Goal: Transaction & Acquisition: Purchase product/service

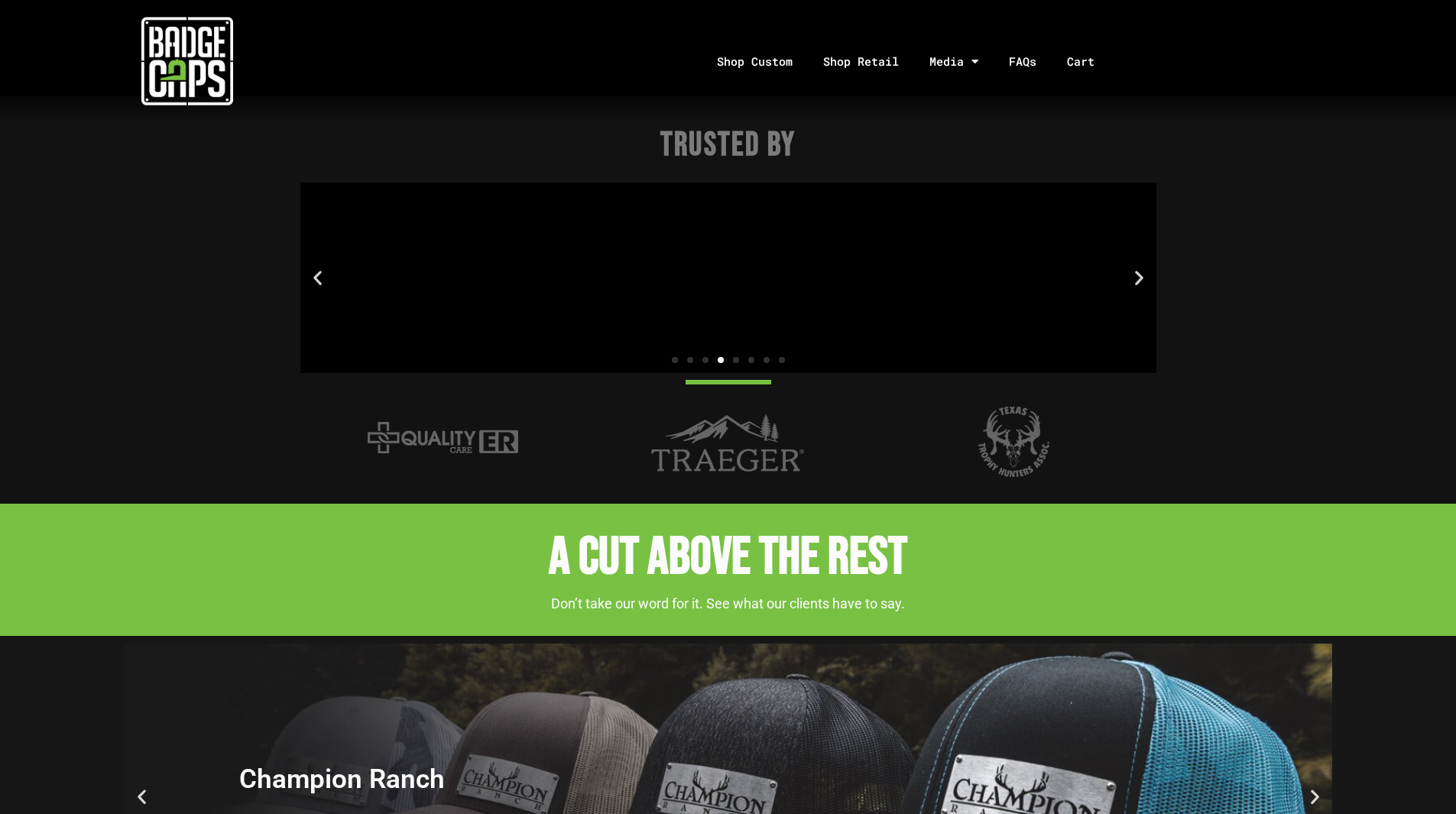
scroll to position [1910, 0]
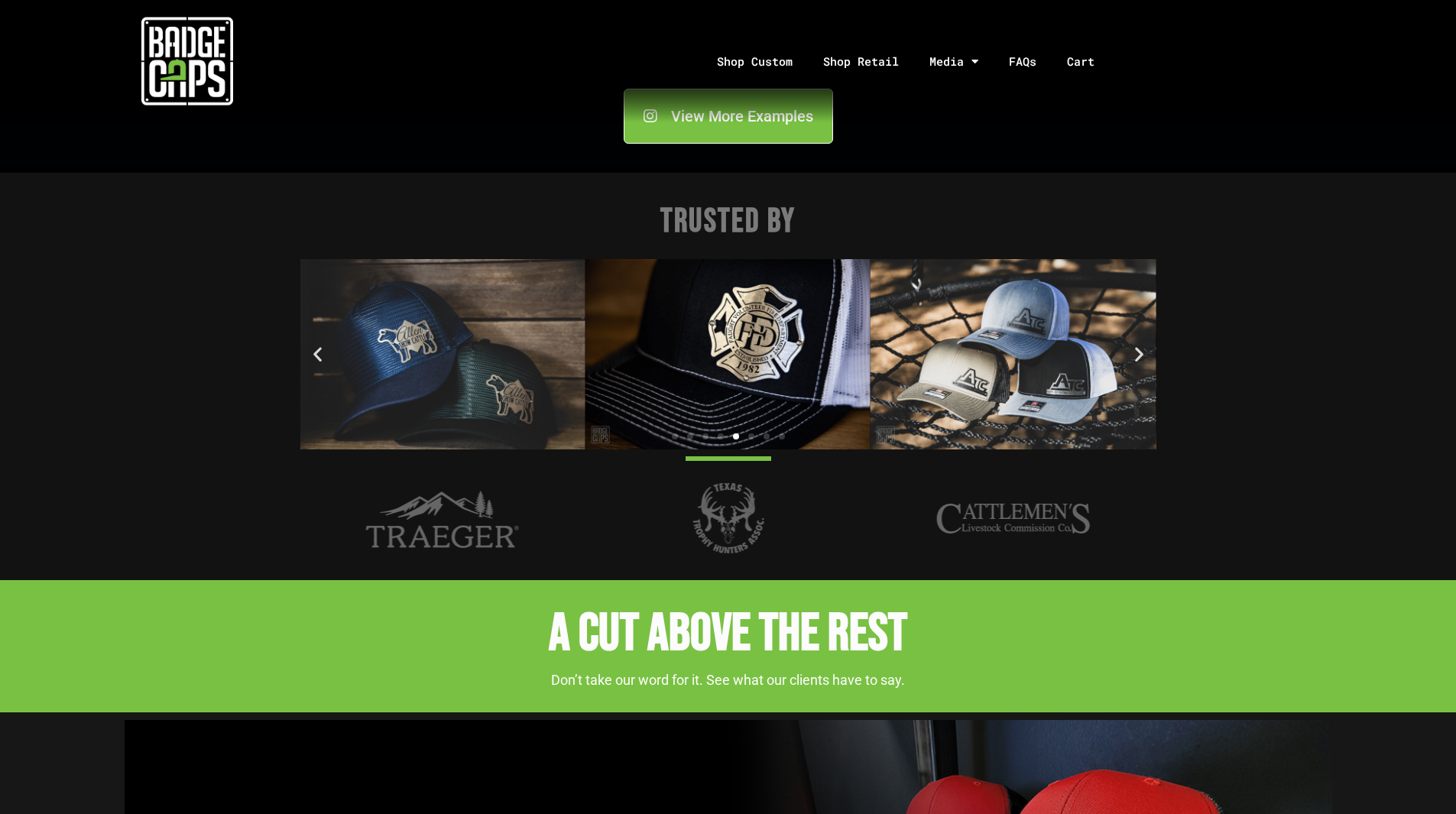
click at [1143, 355] on icon "Next slide" at bounding box center [1138, 354] width 19 height 19
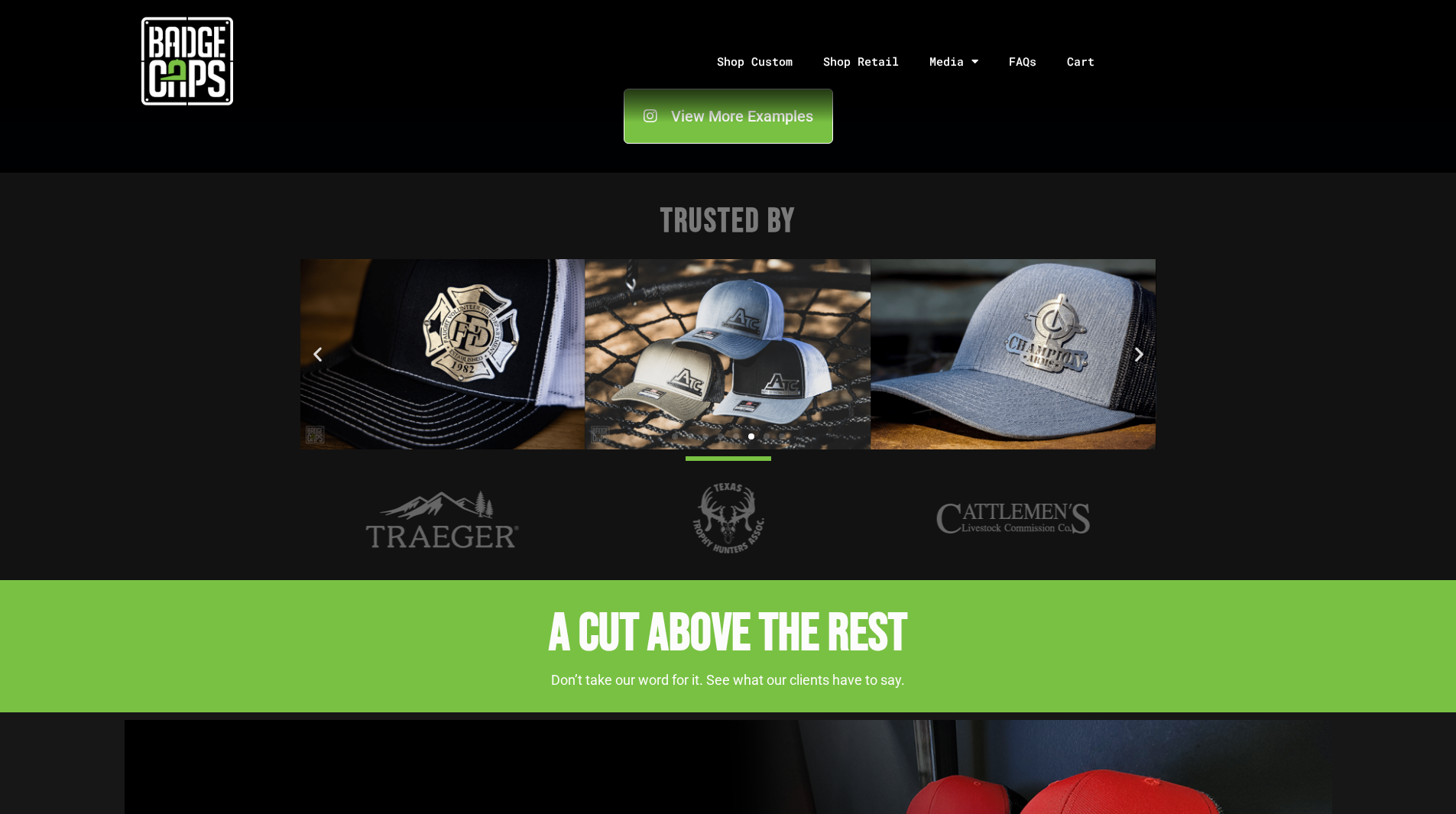
click at [1143, 355] on icon "Next slide" at bounding box center [1138, 354] width 19 height 19
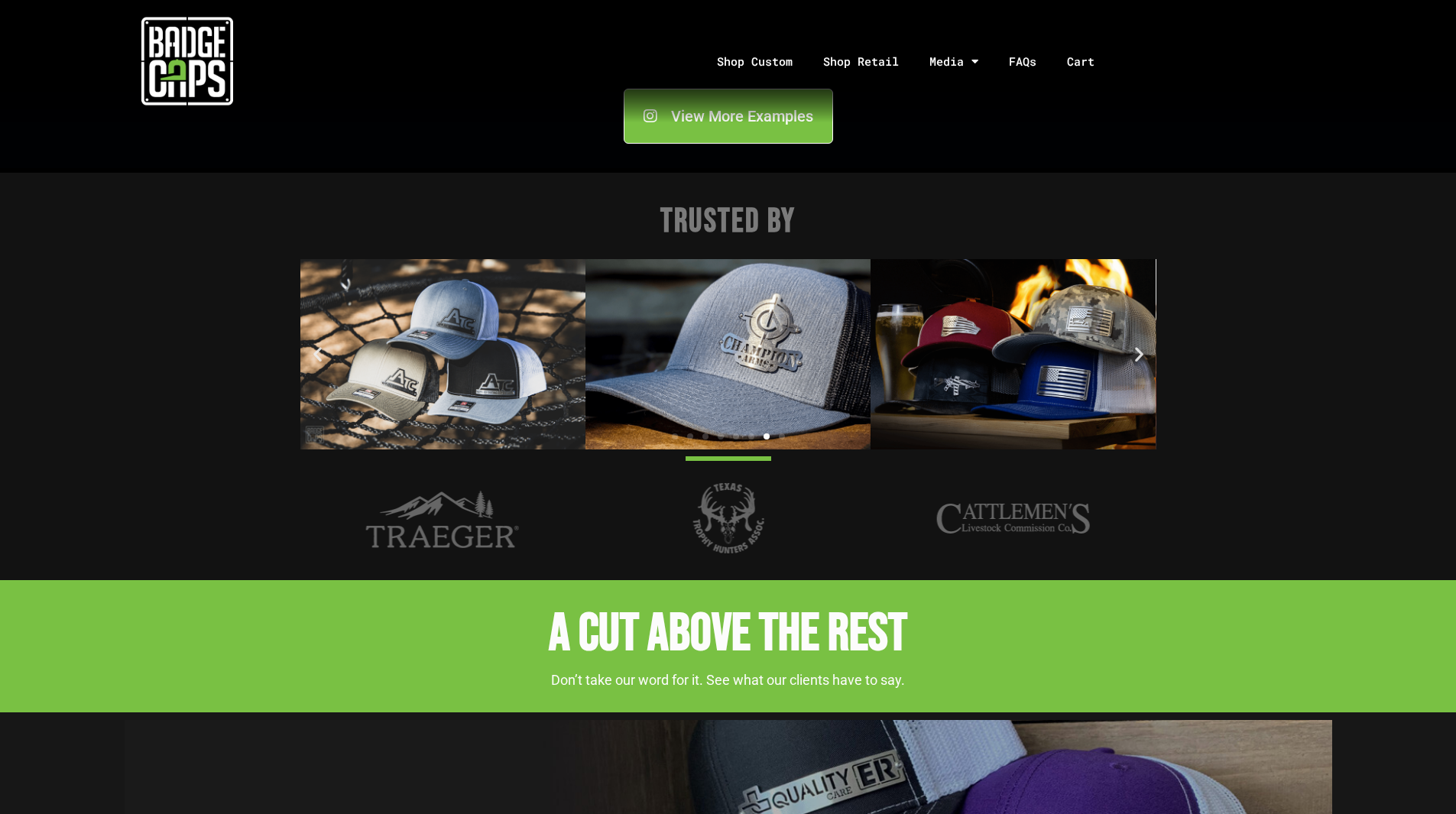
click at [1143, 355] on icon "Next slide" at bounding box center [1138, 354] width 19 height 19
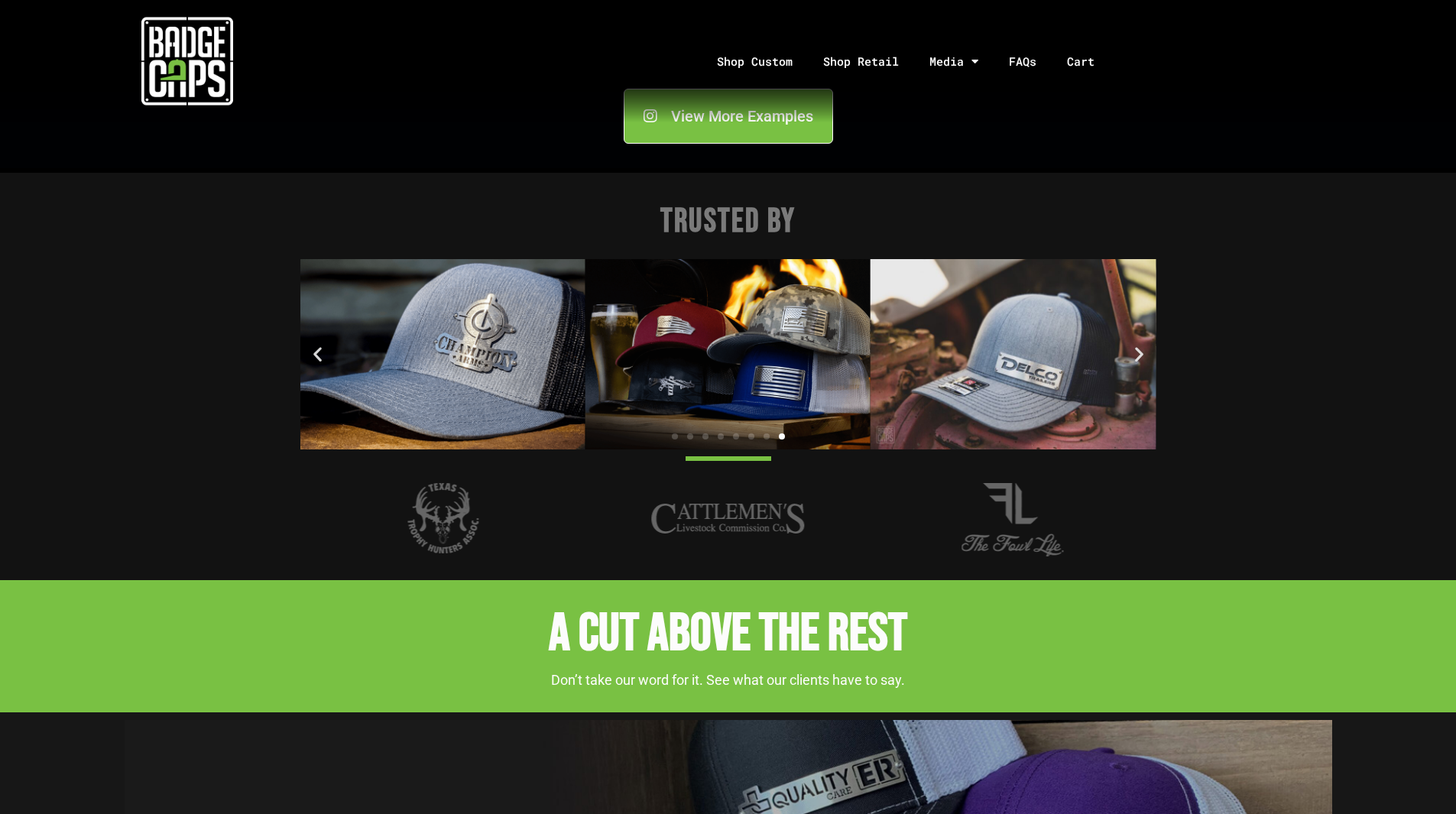
click at [777, 389] on img "1 / 8" at bounding box center [727, 354] width 285 height 190
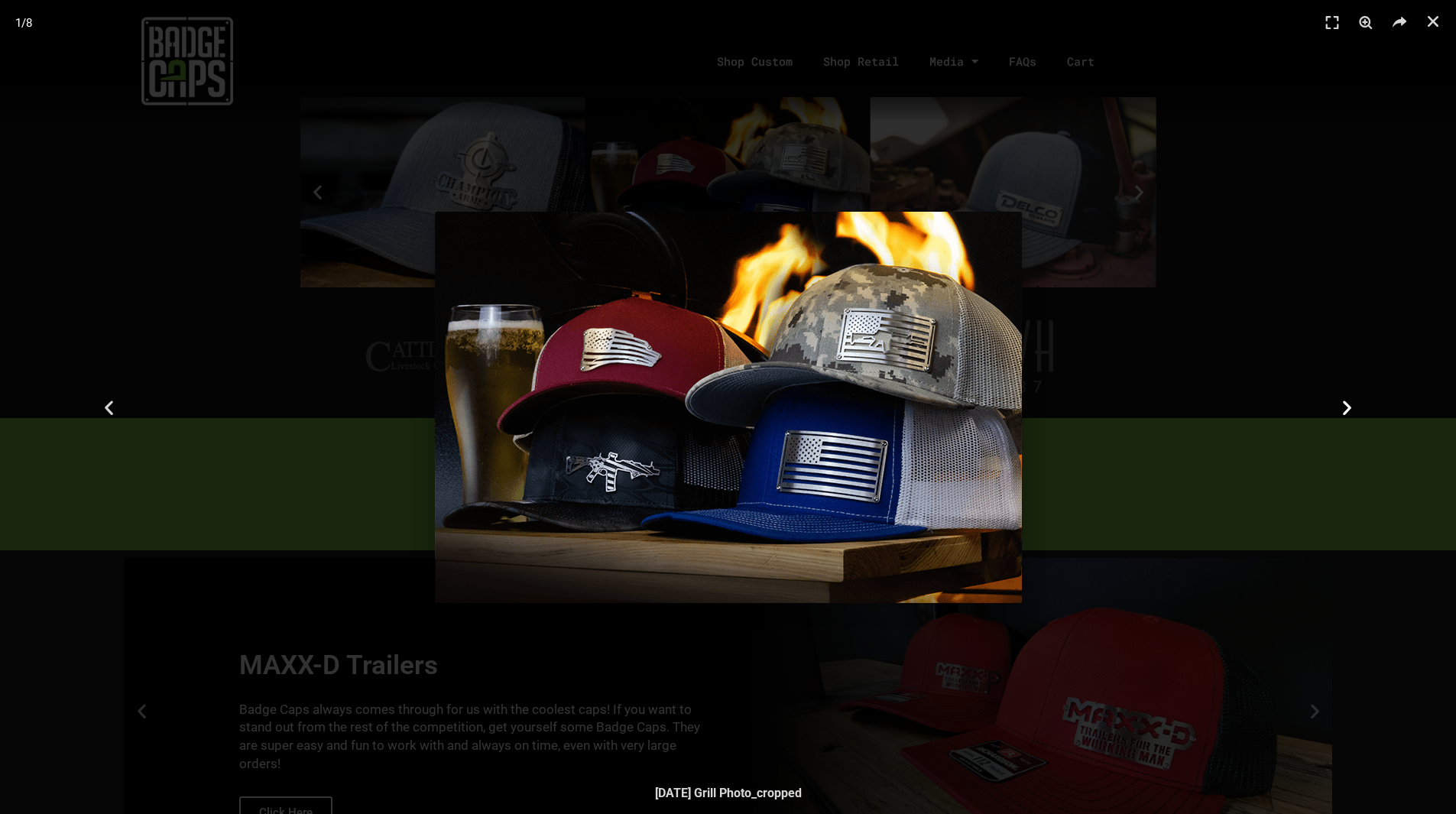
scroll to position [2063, 0]
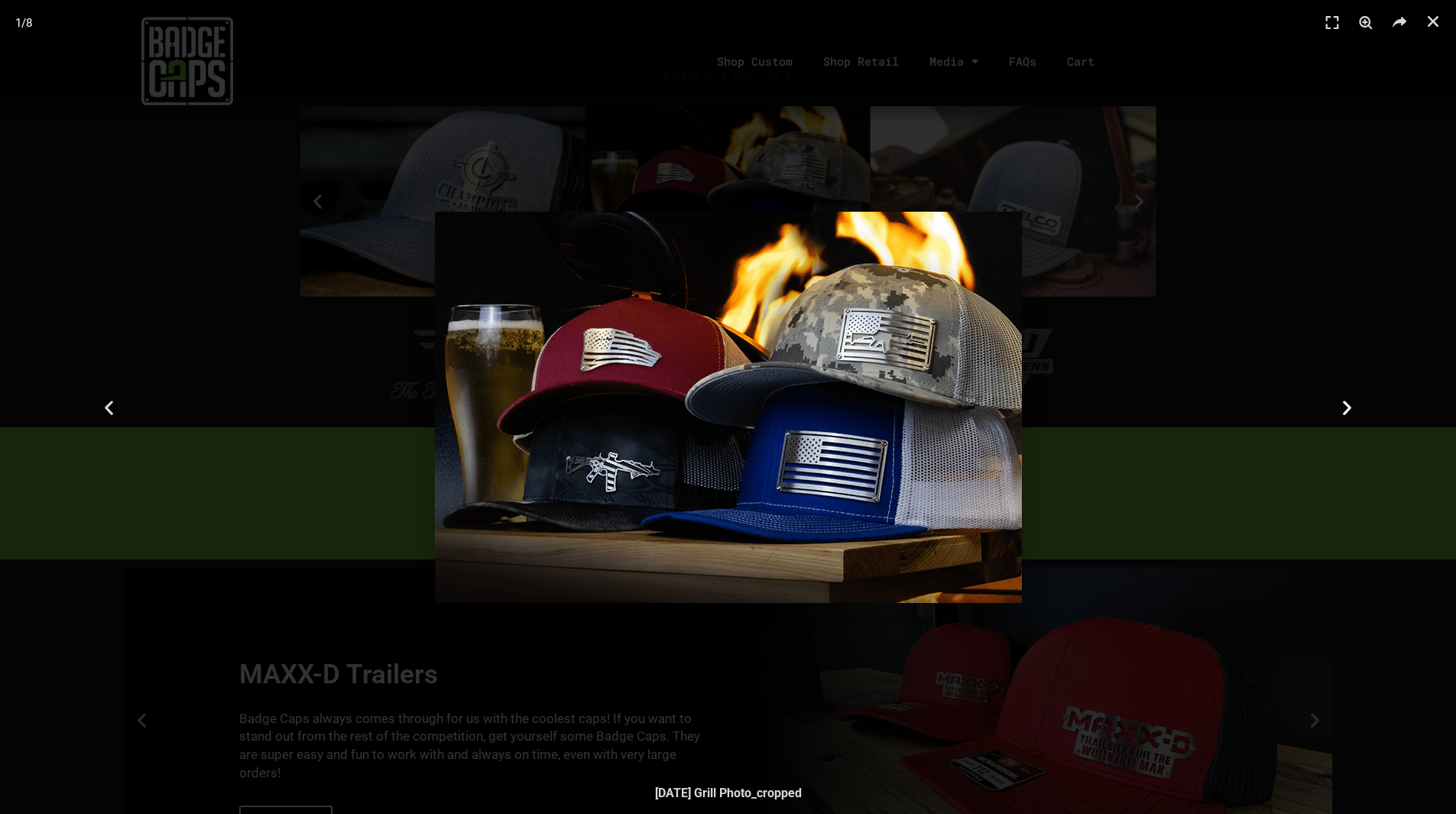
click at [1332, 408] on div "Next" at bounding box center [1347, 407] width 219 height 814
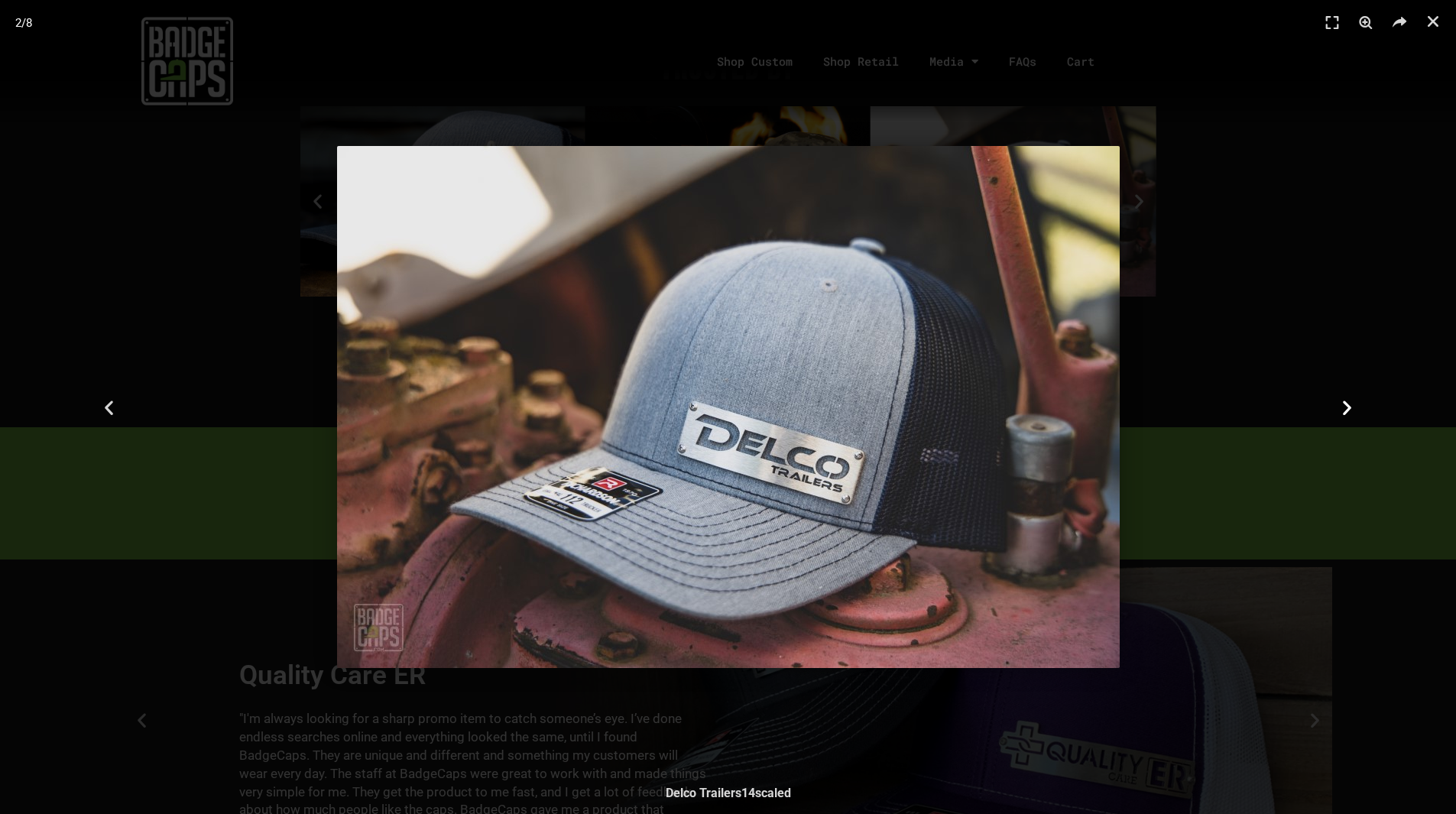
click at [1332, 408] on div "Next" at bounding box center [1347, 407] width 219 height 814
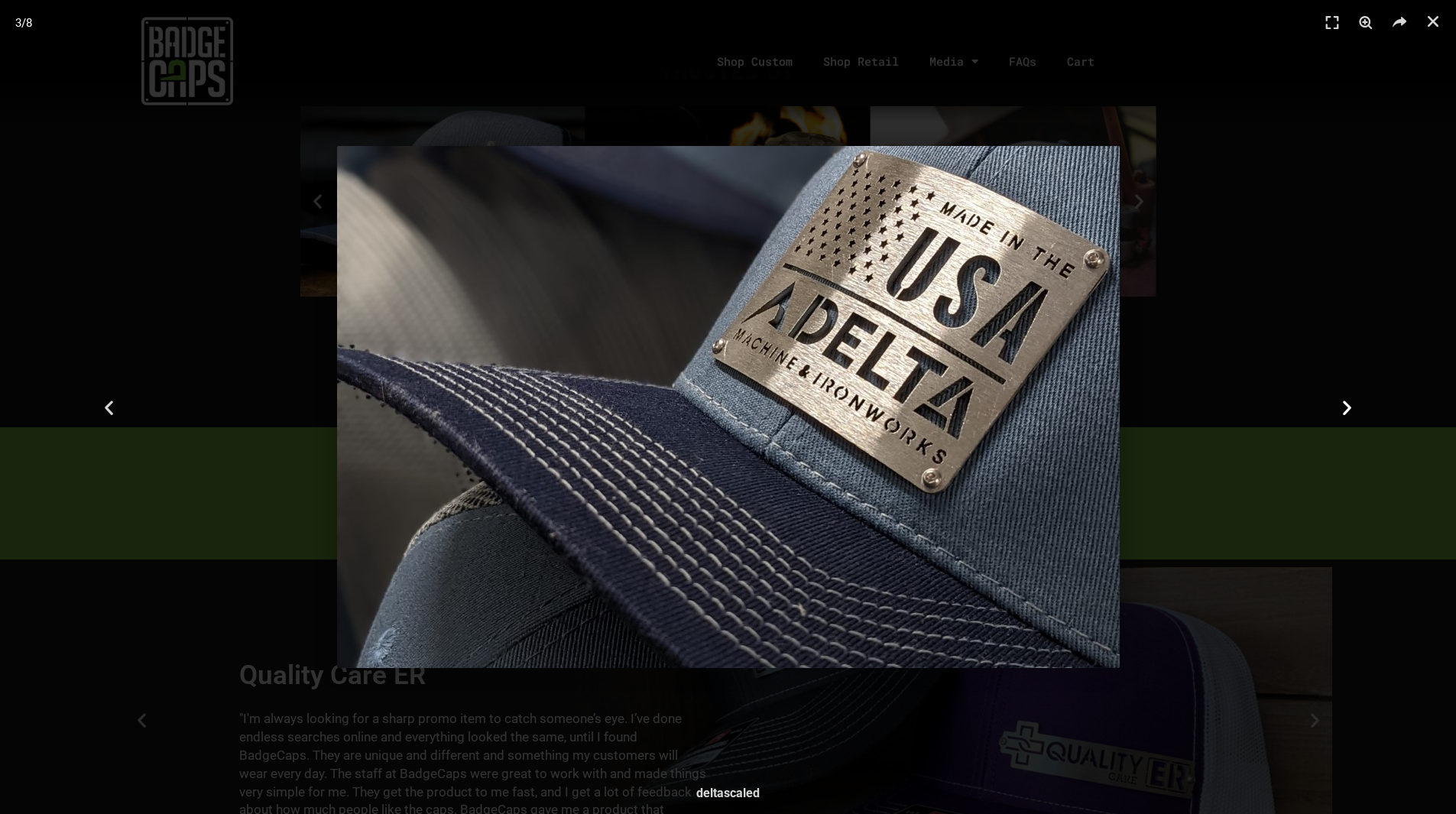
click at [1332, 408] on div "Next" at bounding box center [1347, 407] width 219 height 814
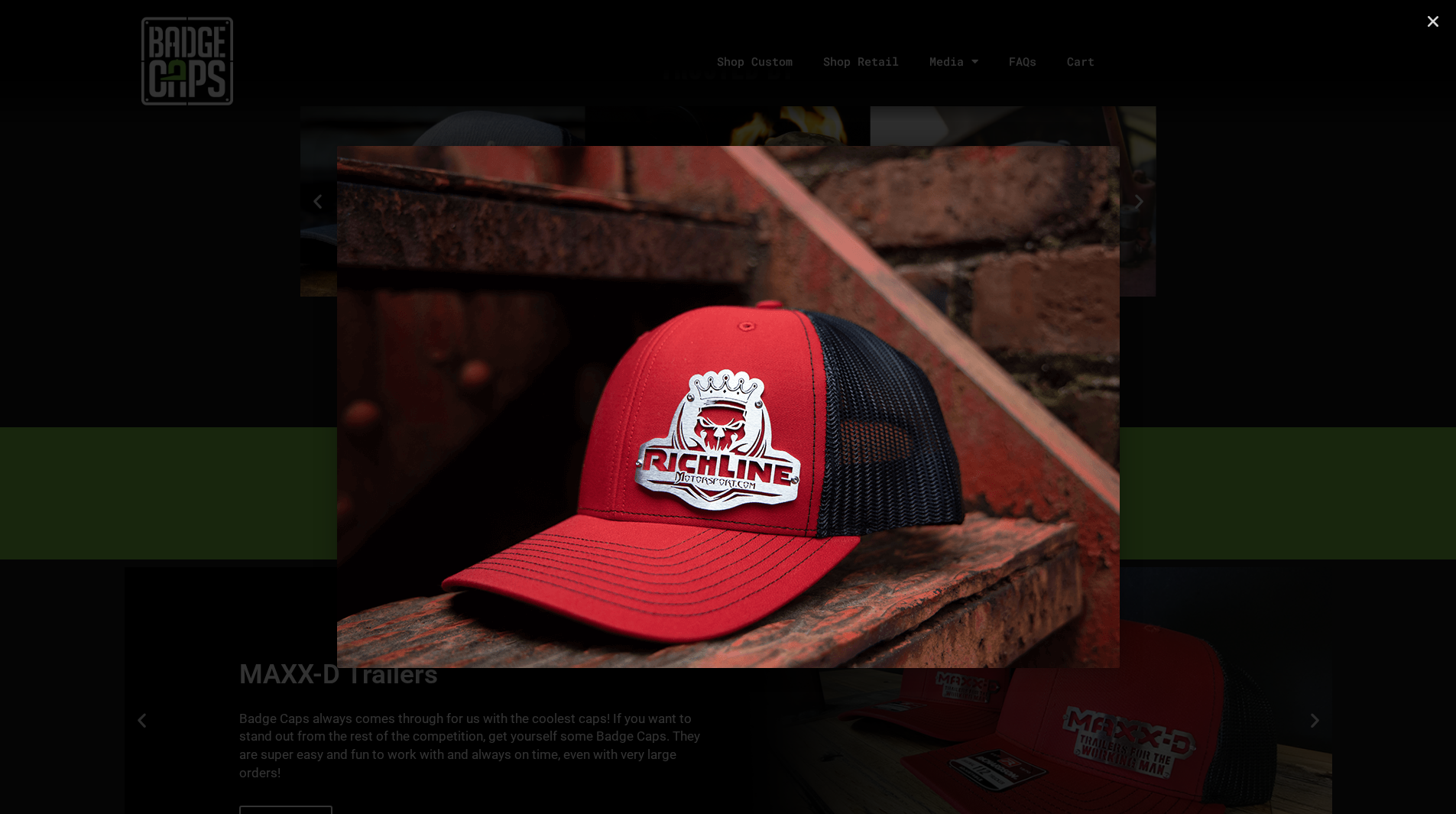
click at [1332, 408] on div "Next" at bounding box center [1347, 407] width 219 height 814
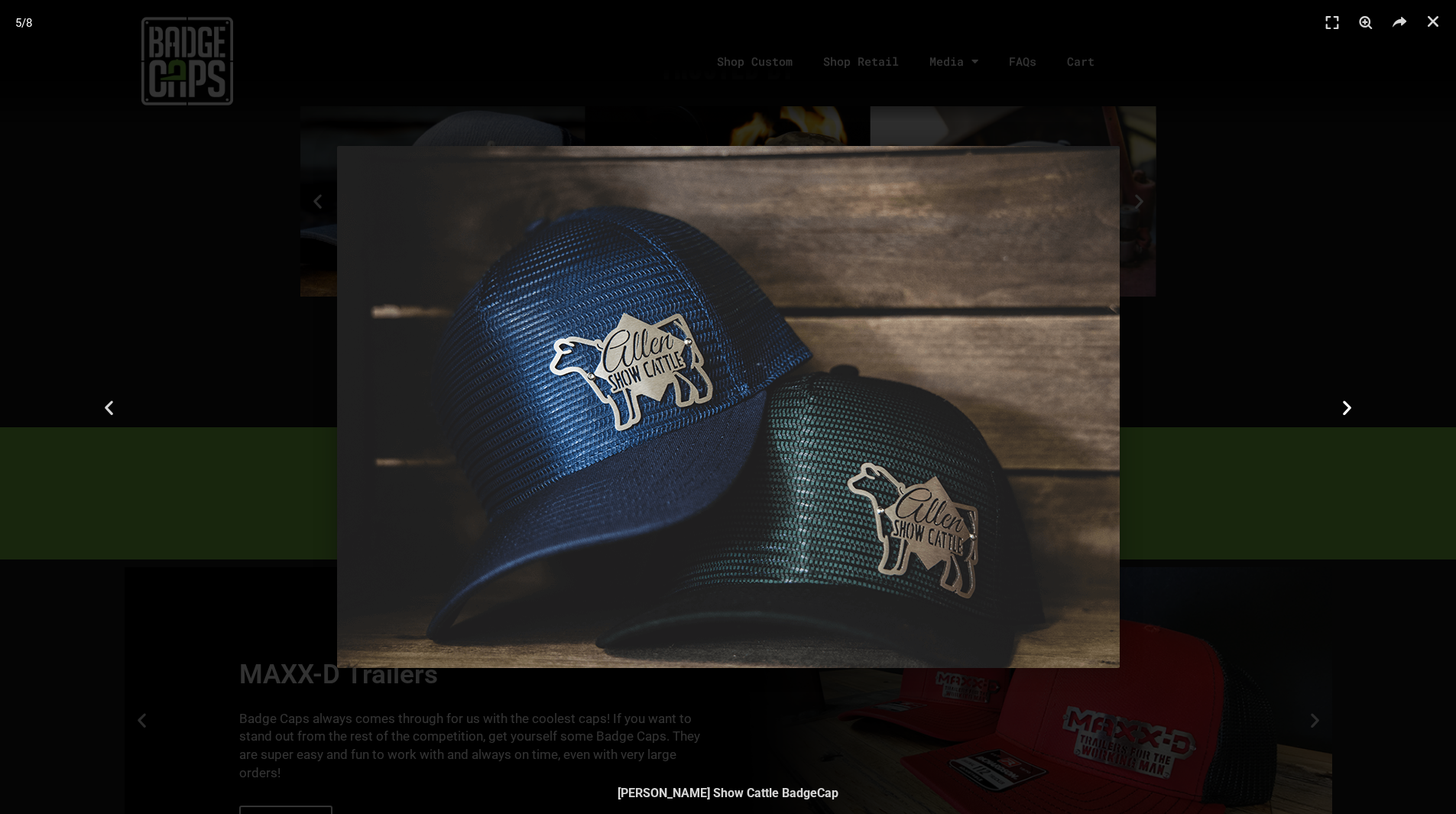
click at [1332, 408] on div "Next" at bounding box center [1347, 407] width 219 height 814
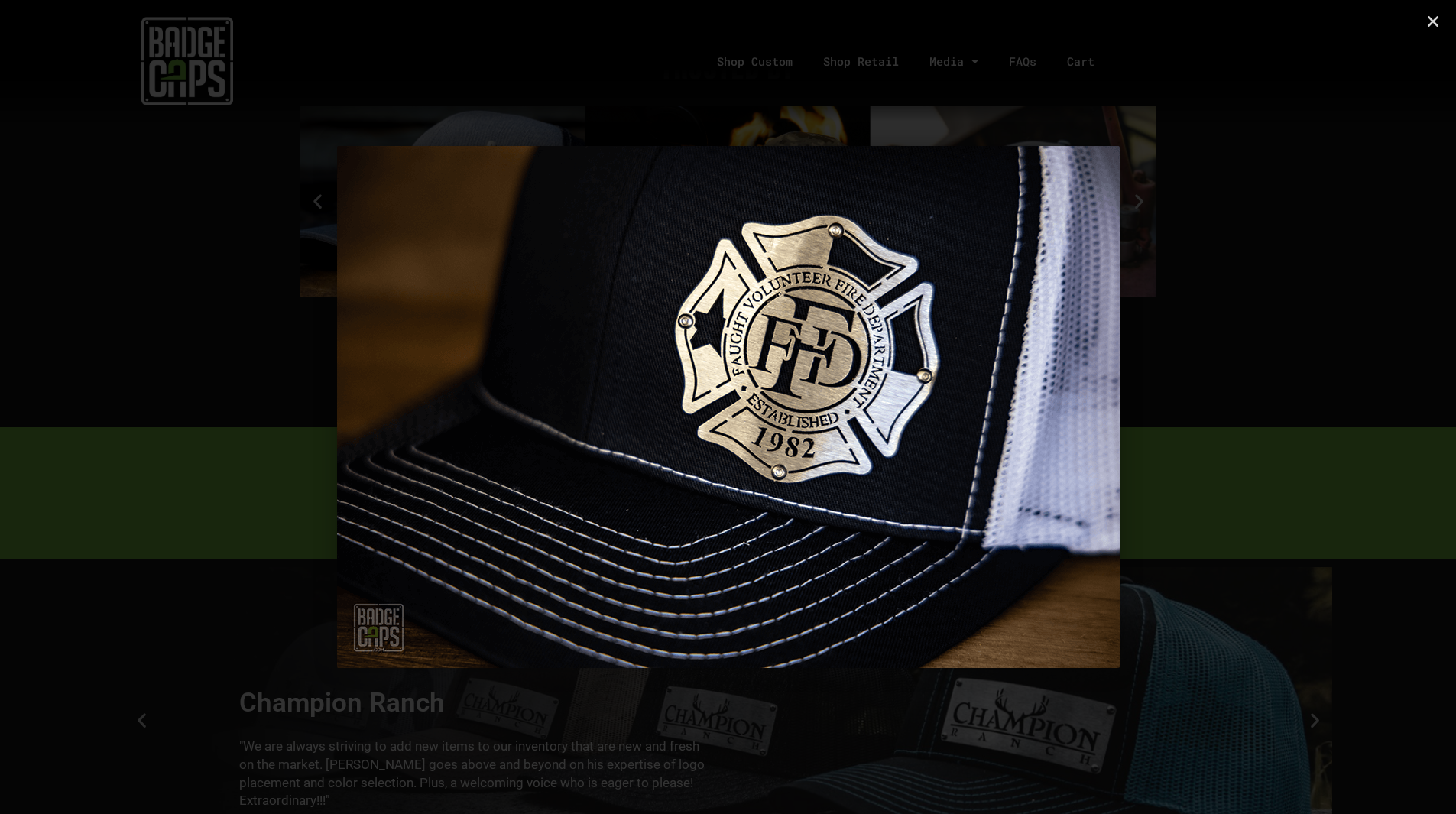
click at [1332, 408] on div "Next" at bounding box center [1347, 407] width 219 height 814
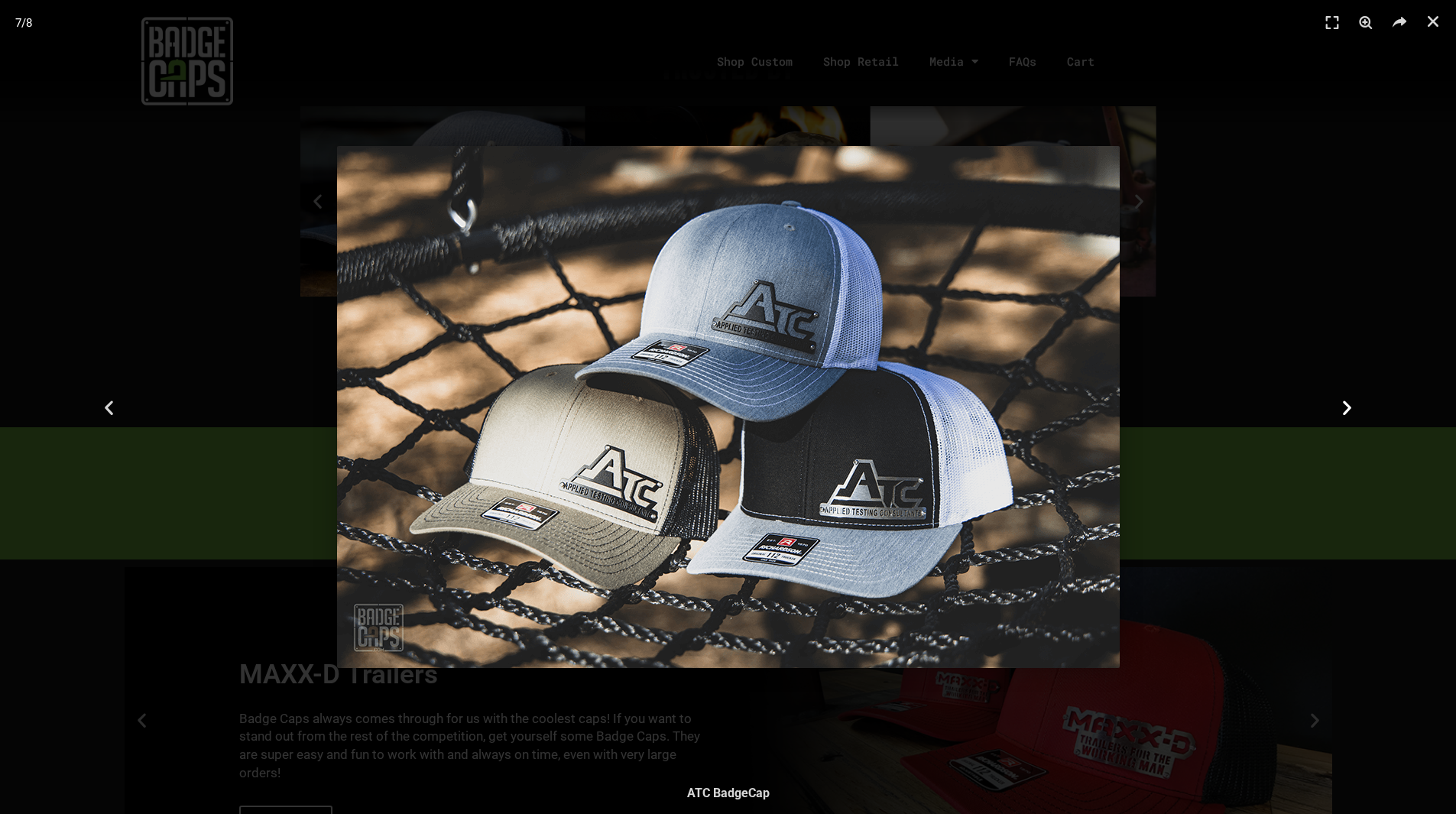
click at [1332, 408] on div "Next" at bounding box center [1347, 407] width 219 height 814
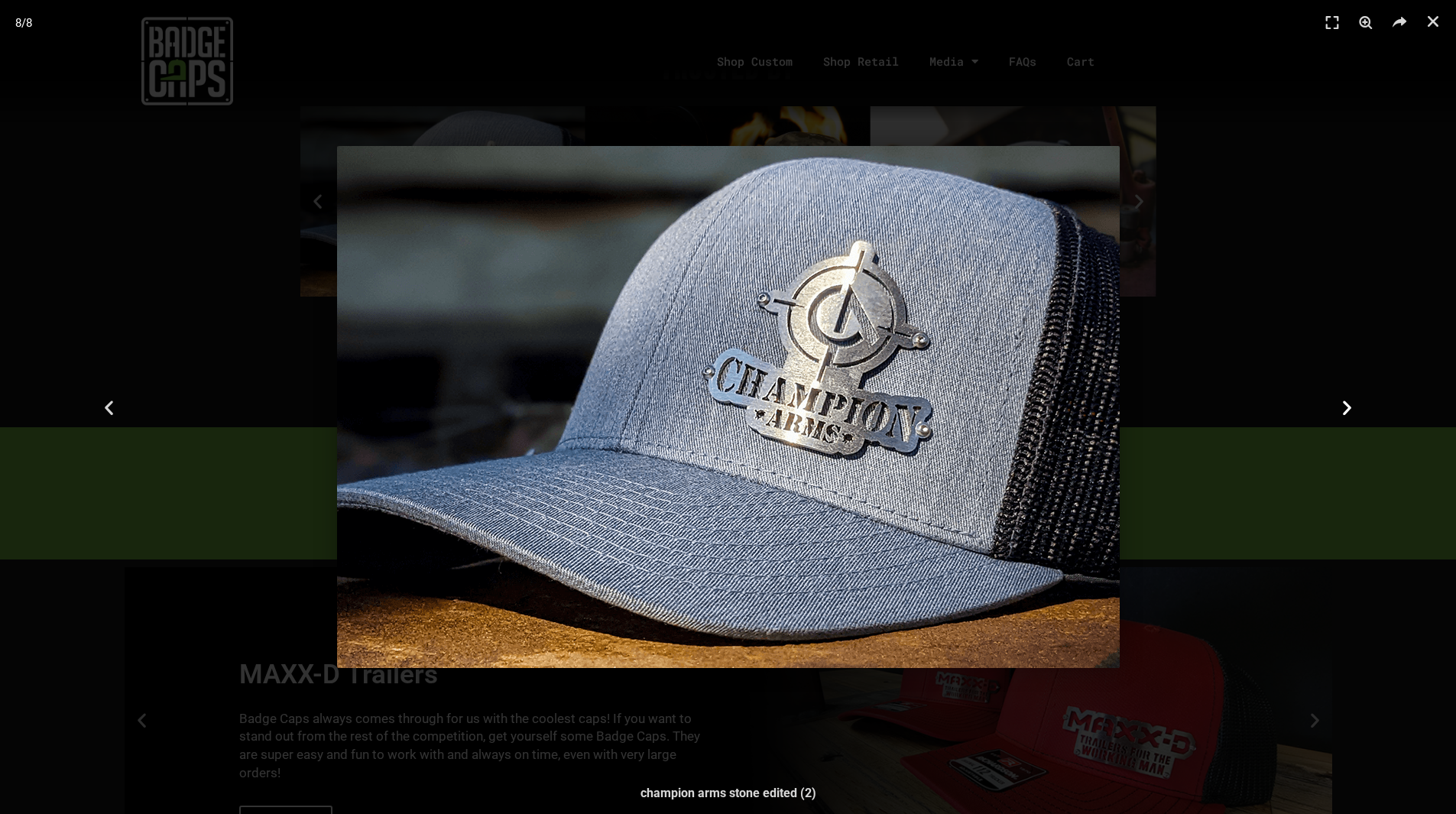
click at [1332, 408] on div "Next" at bounding box center [1347, 407] width 219 height 814
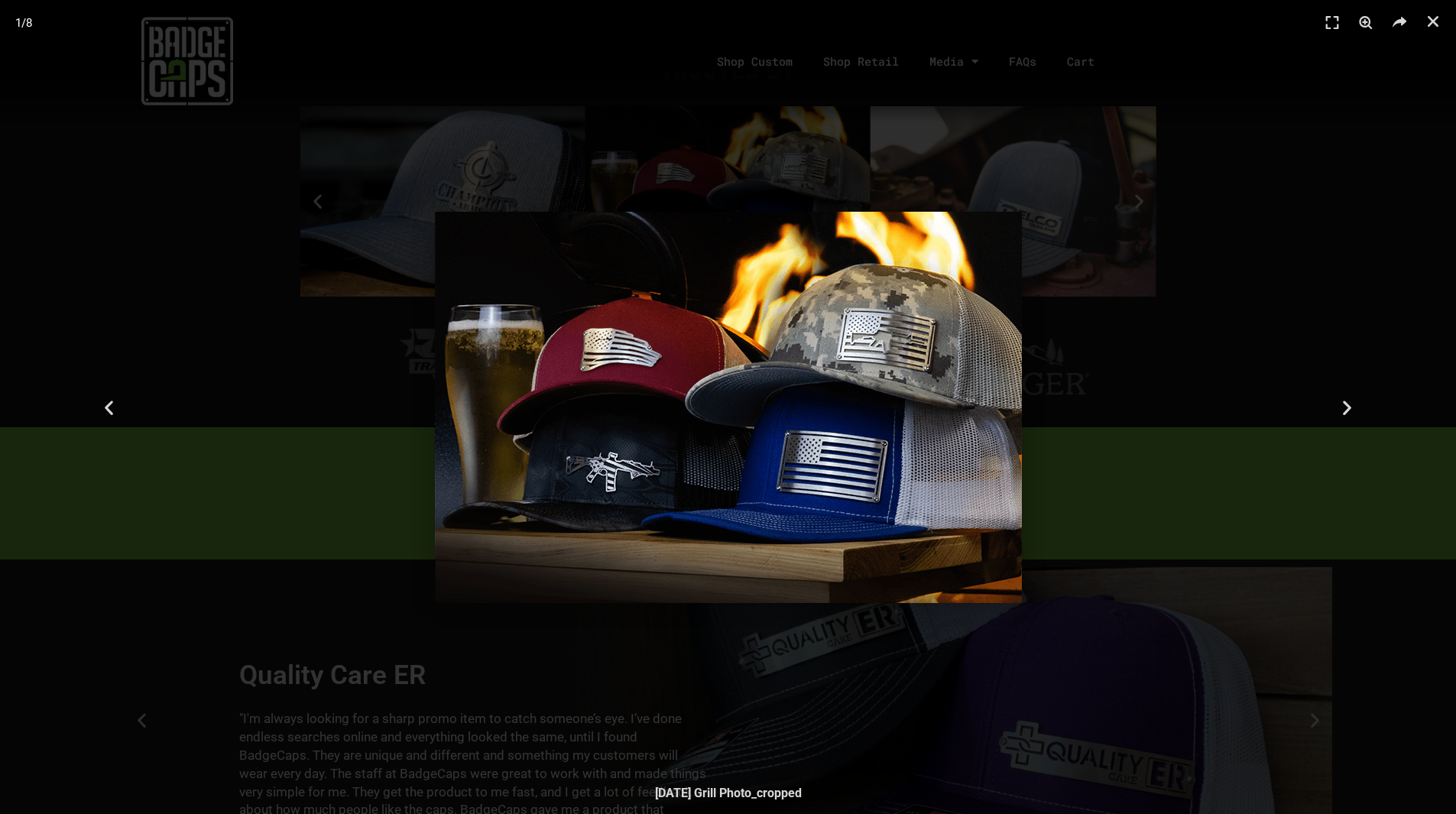
click at [244, 562] on div "1 / 8" at bounding box center [727, 406] width 1348 height 706
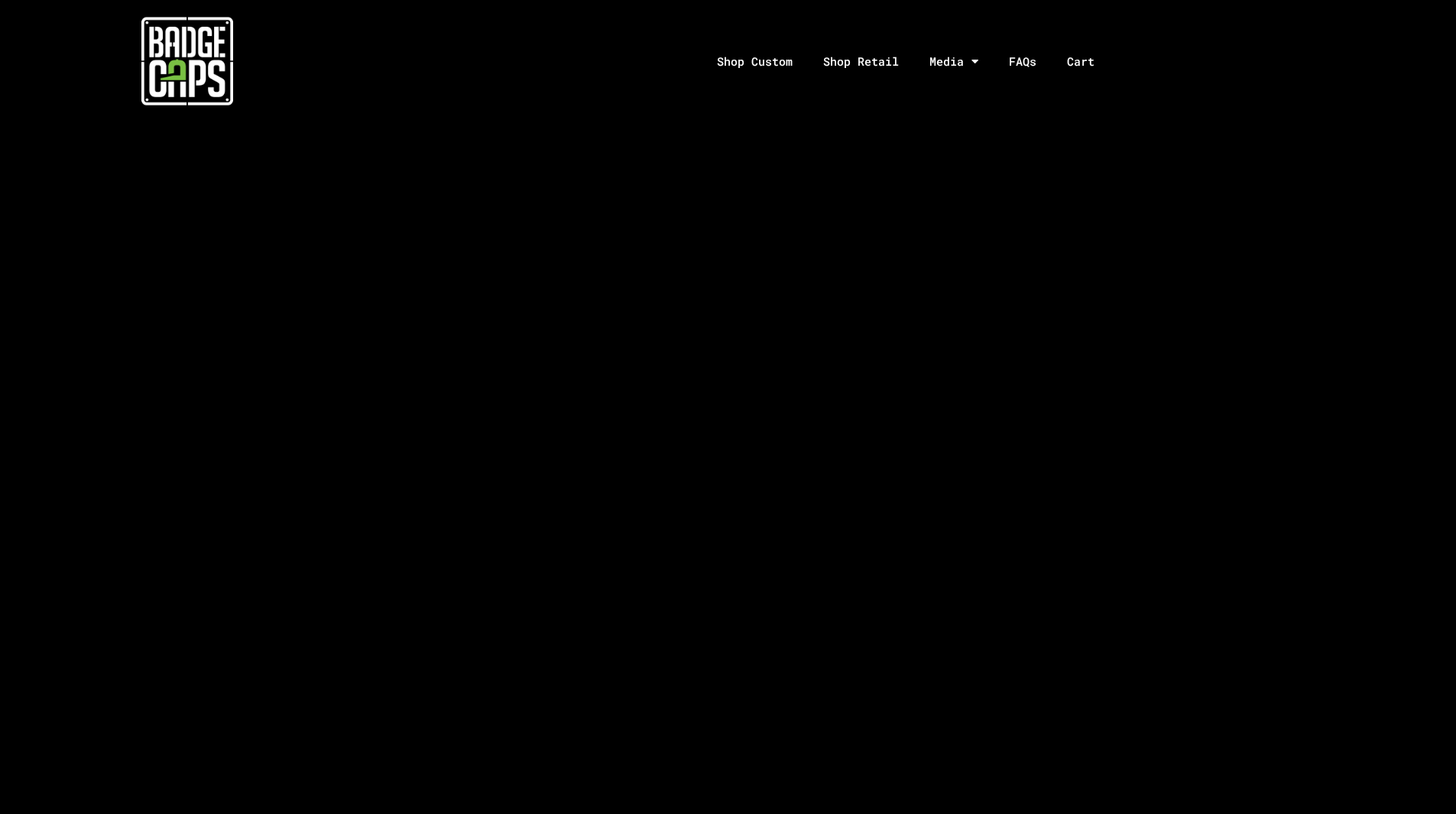
scroll to position [3744, 0]
click at [287, 416] on div at bounding box center [728, 641] width 1456 height 1610
click at [1214, 231] on div at bounding box center [728, 641] width 1456 height 1610
click at [267, 392] on div at bounding box center [728, 641] width 1456 height 1610
click at [1238, 75] on nav "Shop Custom Shop Retail Media Social Blog FAQs Cart Your cart is empty. Take a …" at bounding box center [914, 61] width 1082 height 80
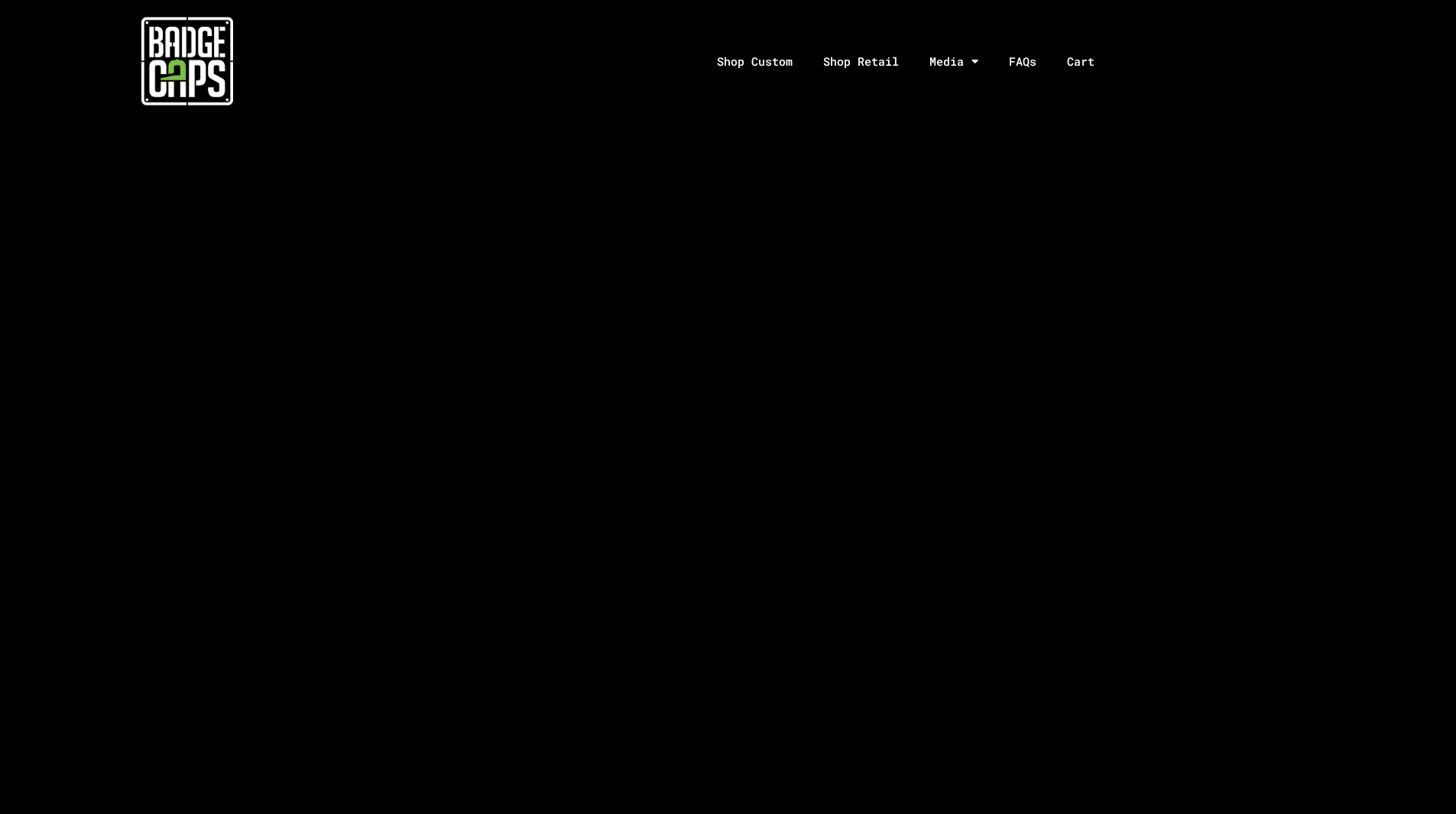
click at [1237, 199] on div at bounding box center [728, 641] width 1456 height 1610
drag, startPoint x: 1234, startPoint y: 200, endPoint x: 1124, endPoint y: 229, distance: 113.8
click at [1227, 204] on div at bounding box center [728, 641] width 1456 height 1610
click at [122, 364] on div at bounding box center [728, 641] width 1456 height 1610
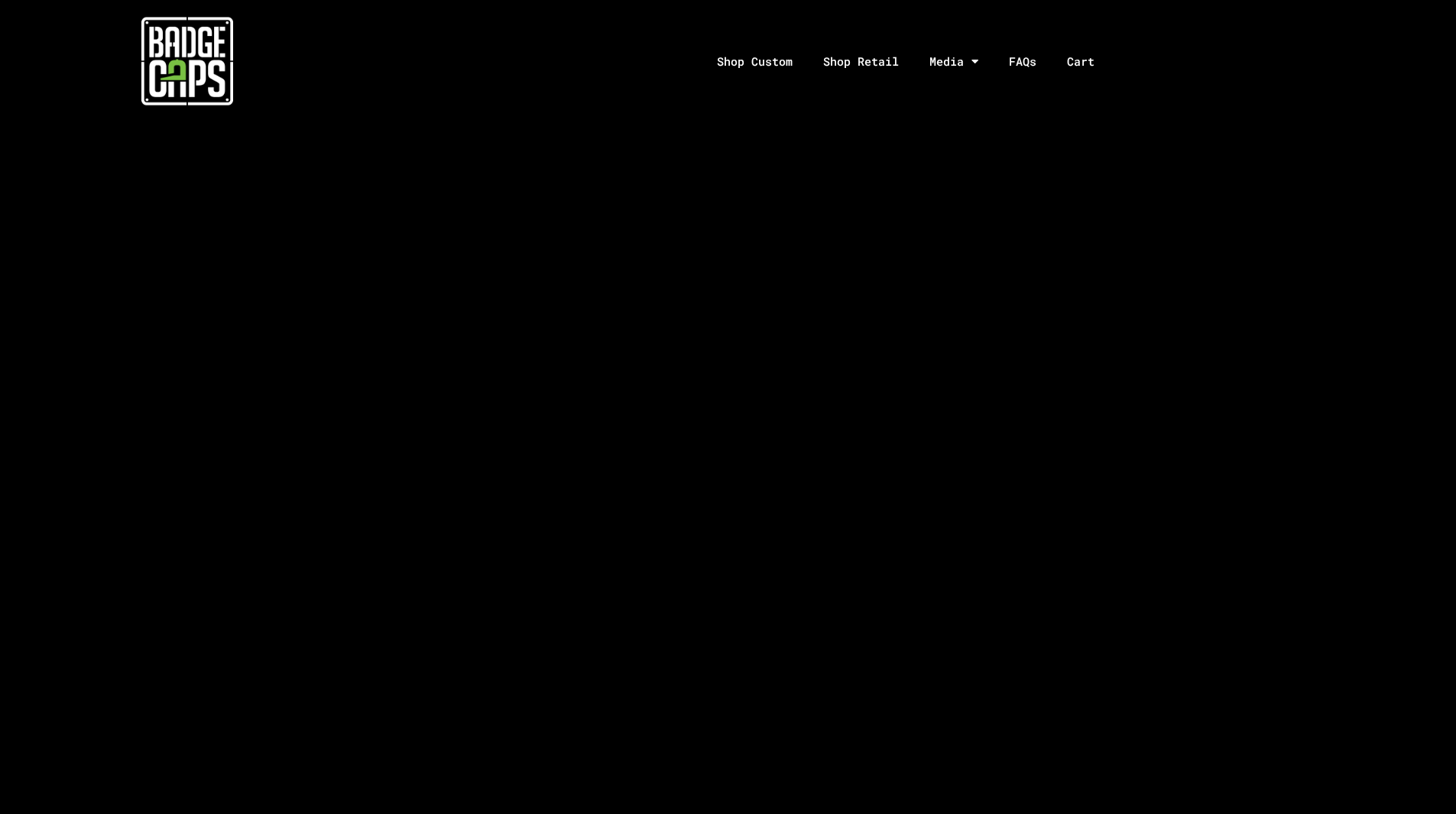
click at [1270, 478] on div at bounding box center [728, 488] width 1456 height 1610
click at [274, 672] on div at bounding box center [728, 488] width 1456 height 1610
click at [275, 672] on div at bounding box center [728, 488] width 1456 height 1610
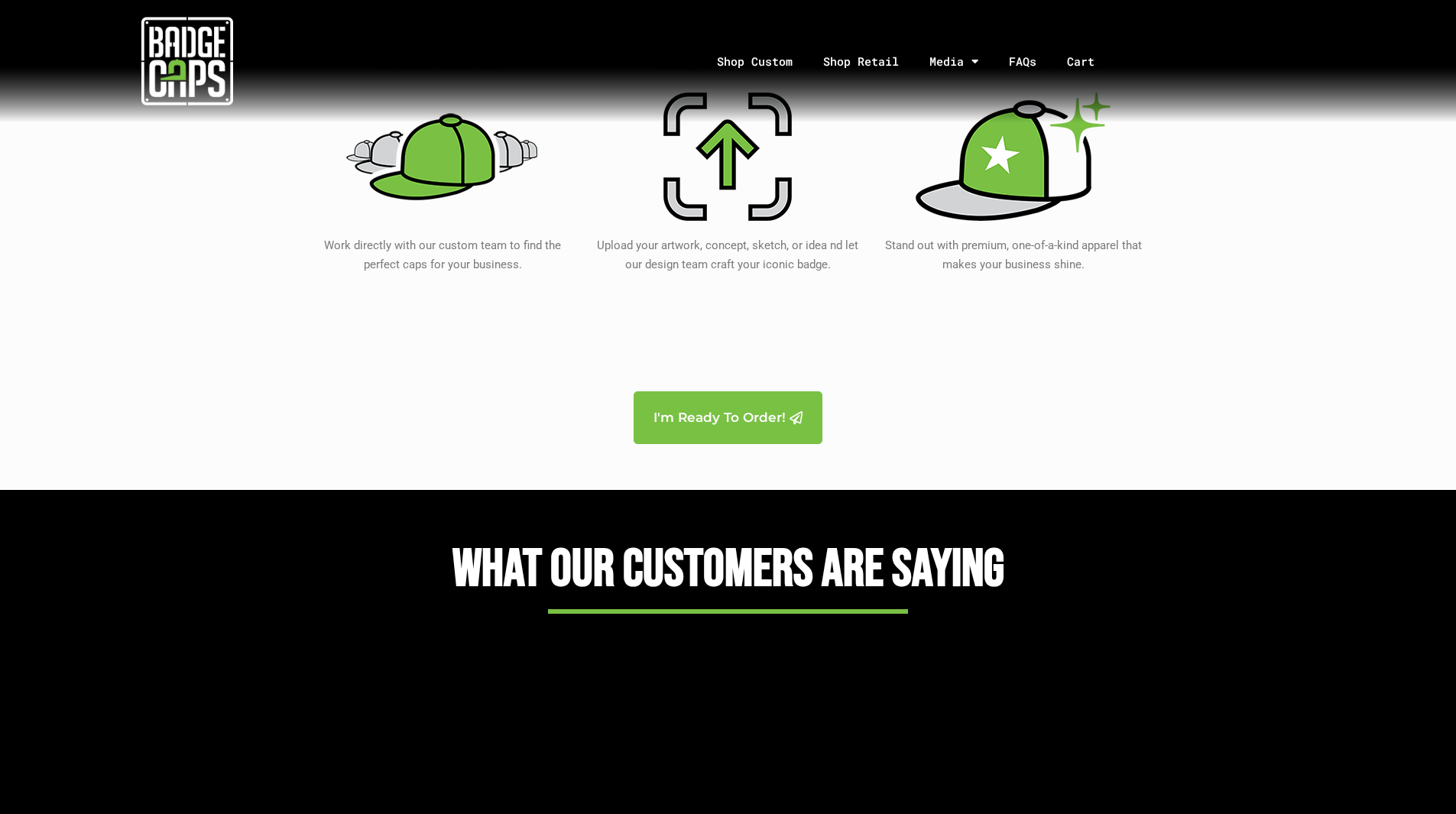
scroll to position [3089, 0]
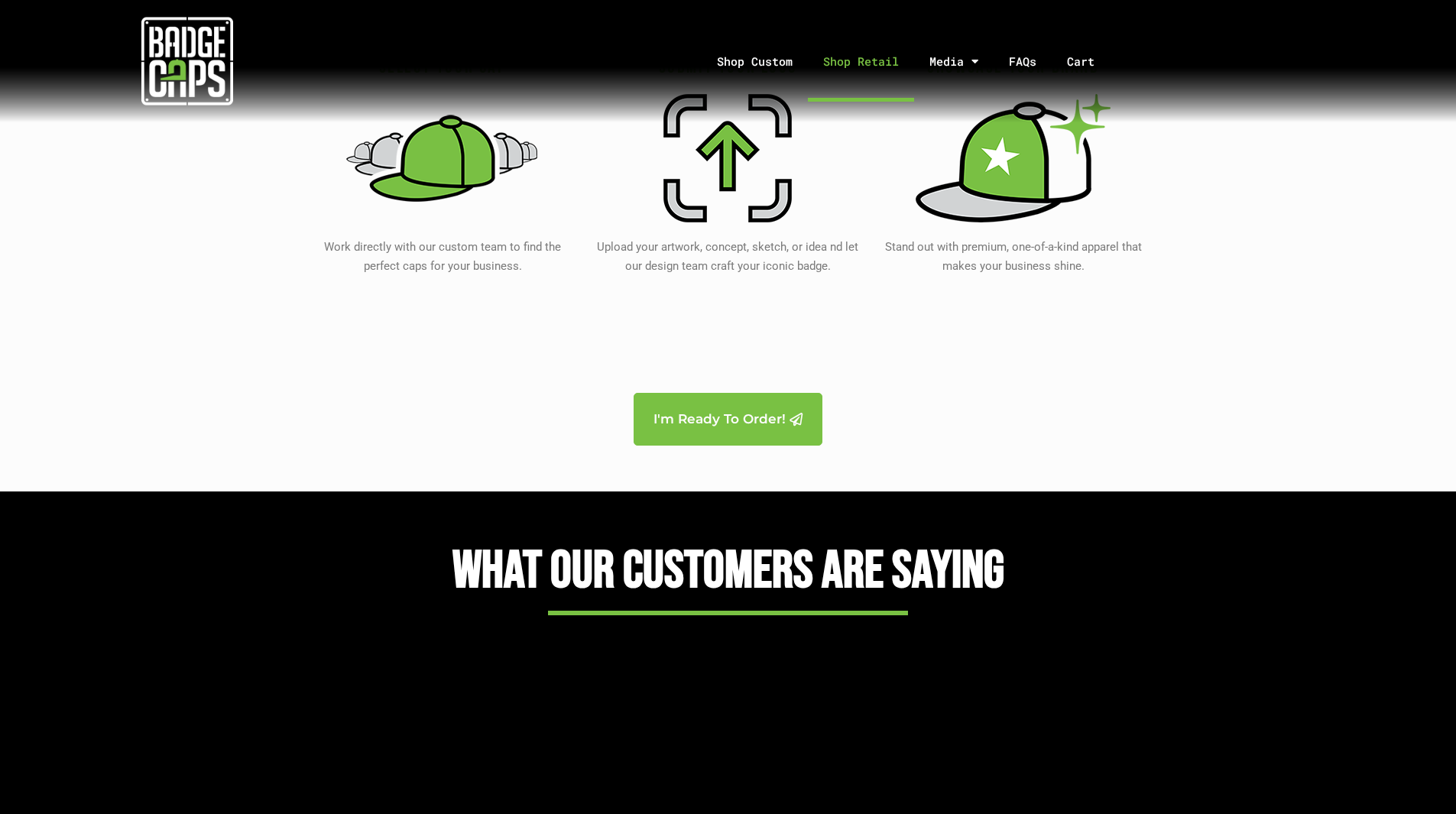
click at [852, 56] on link "Shop Retail" at bounding box center [861, 61] width 106 height 80
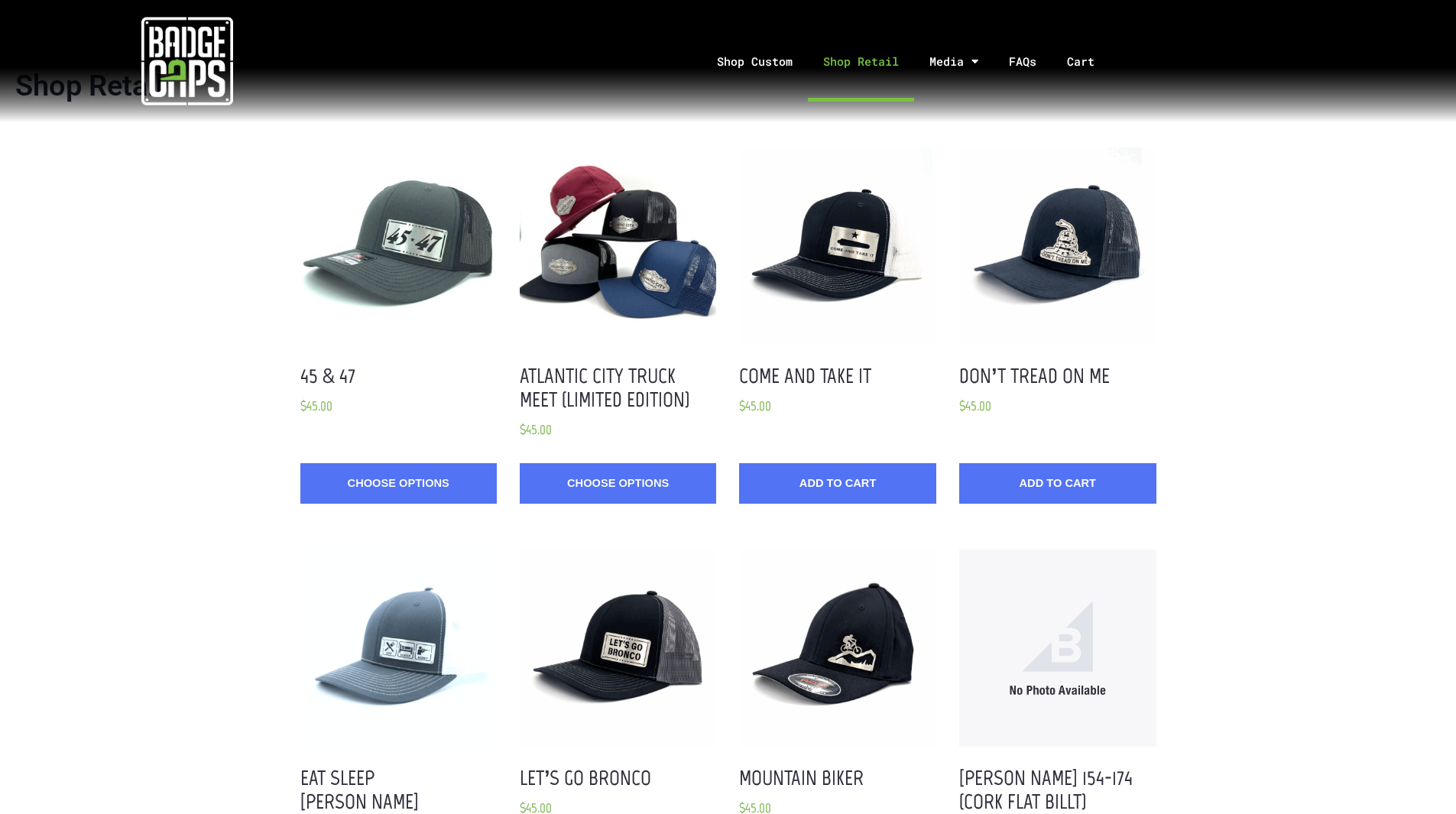
scroll to position [36, 0]
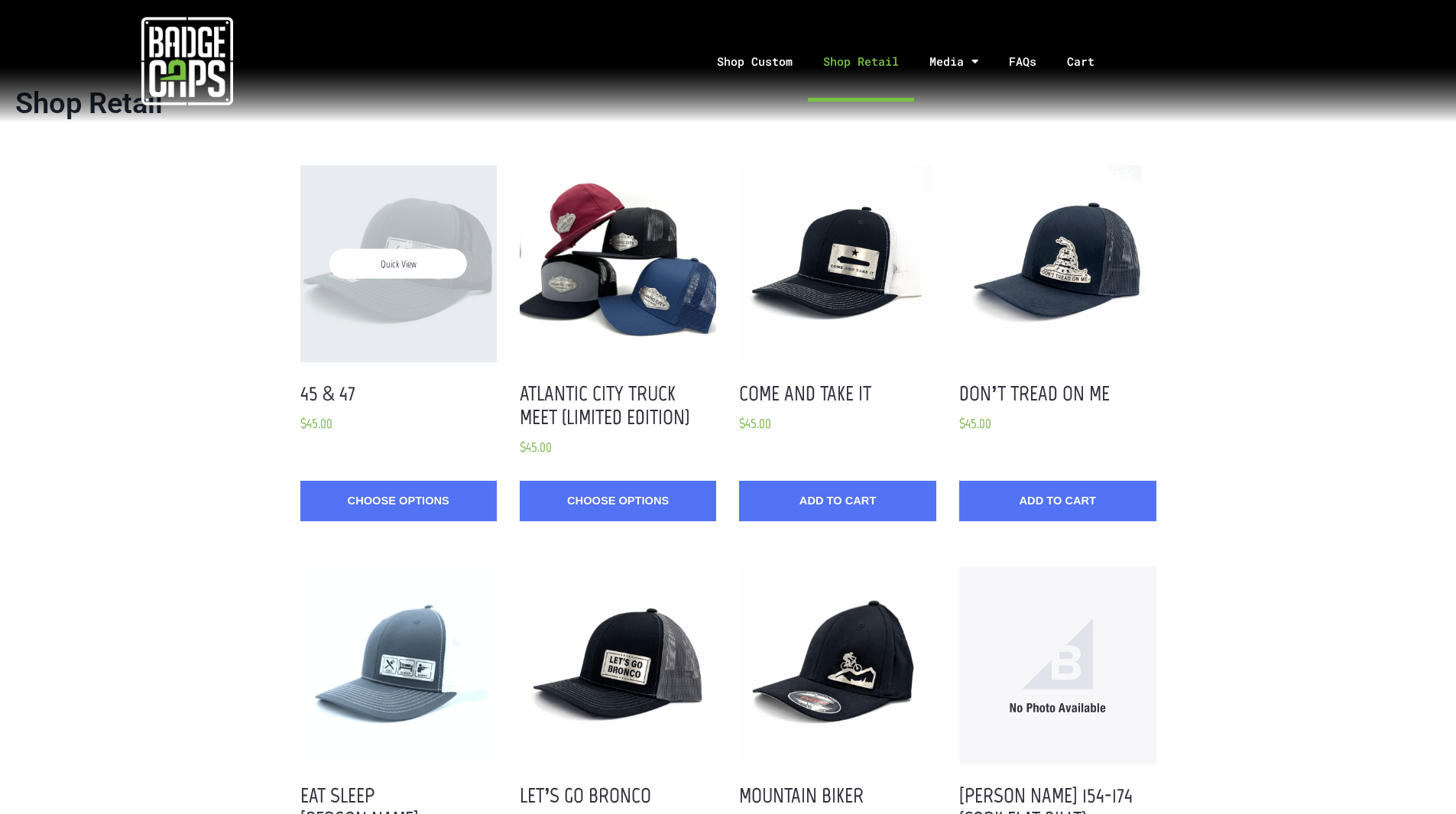
click at [443, 285] on div "Quick View" at bounding box center [398, 263] width 196 height 196
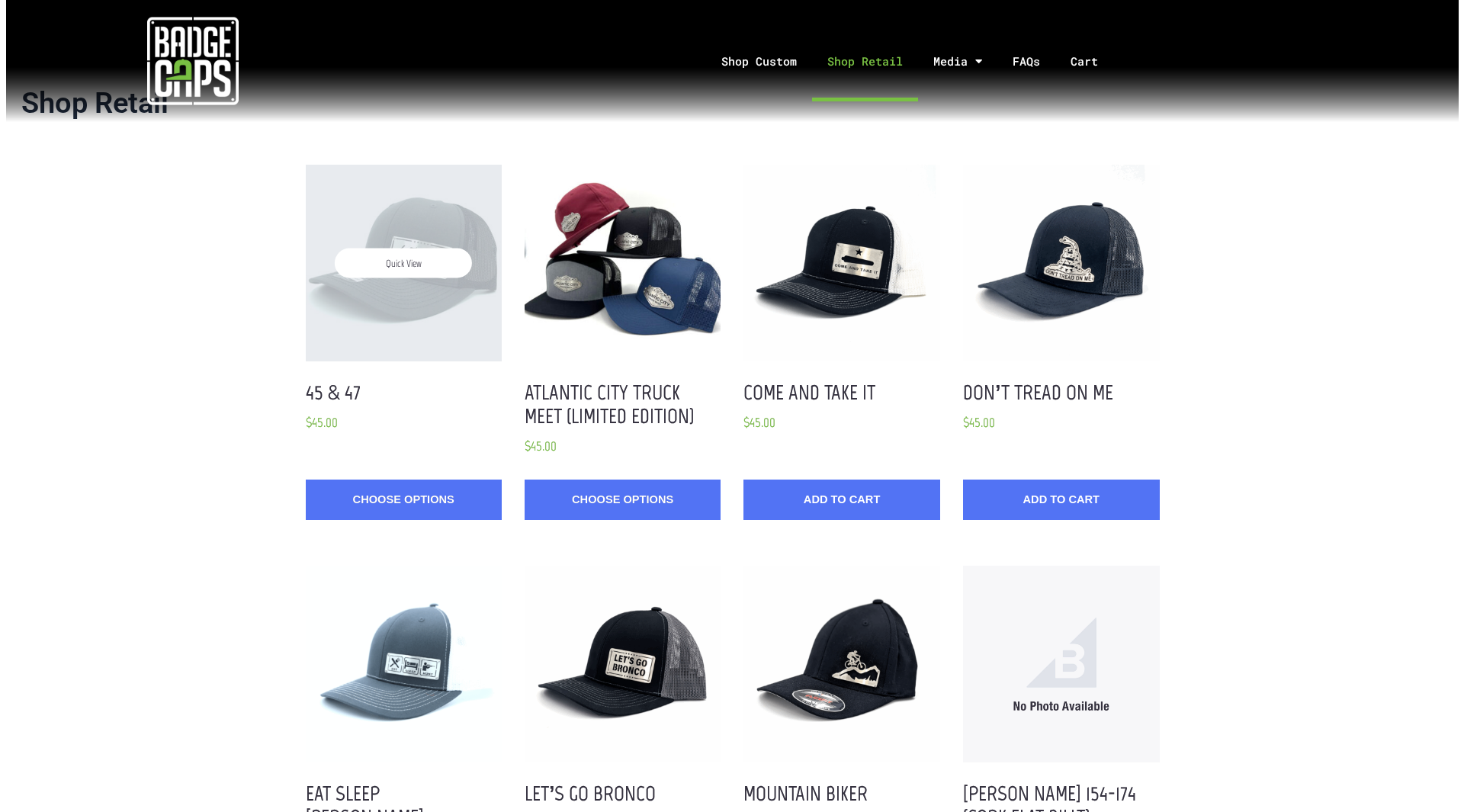
scroll to position [0, 0]
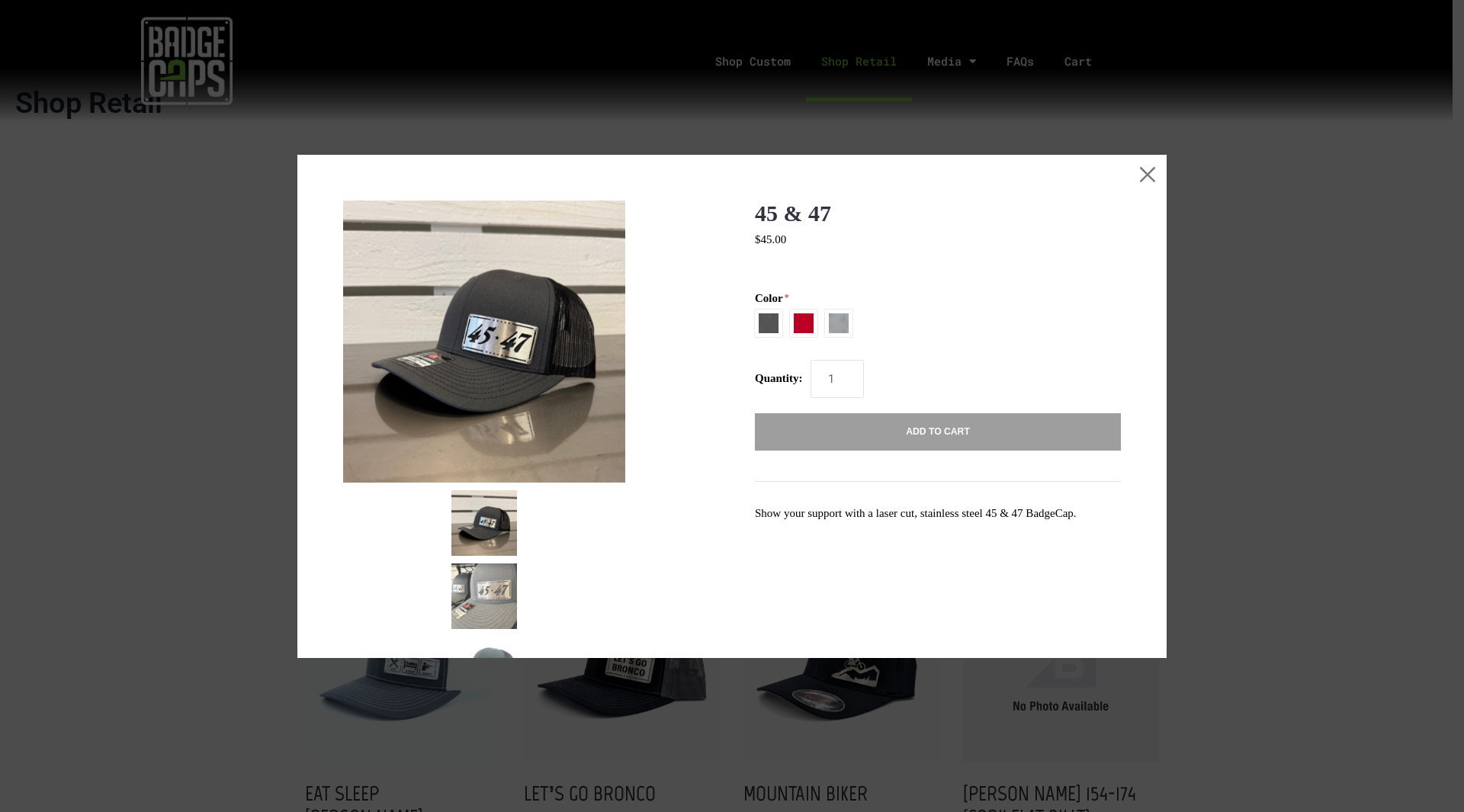
click at [513, 396] on img at bounding box center [484, 342] width 282 height 282
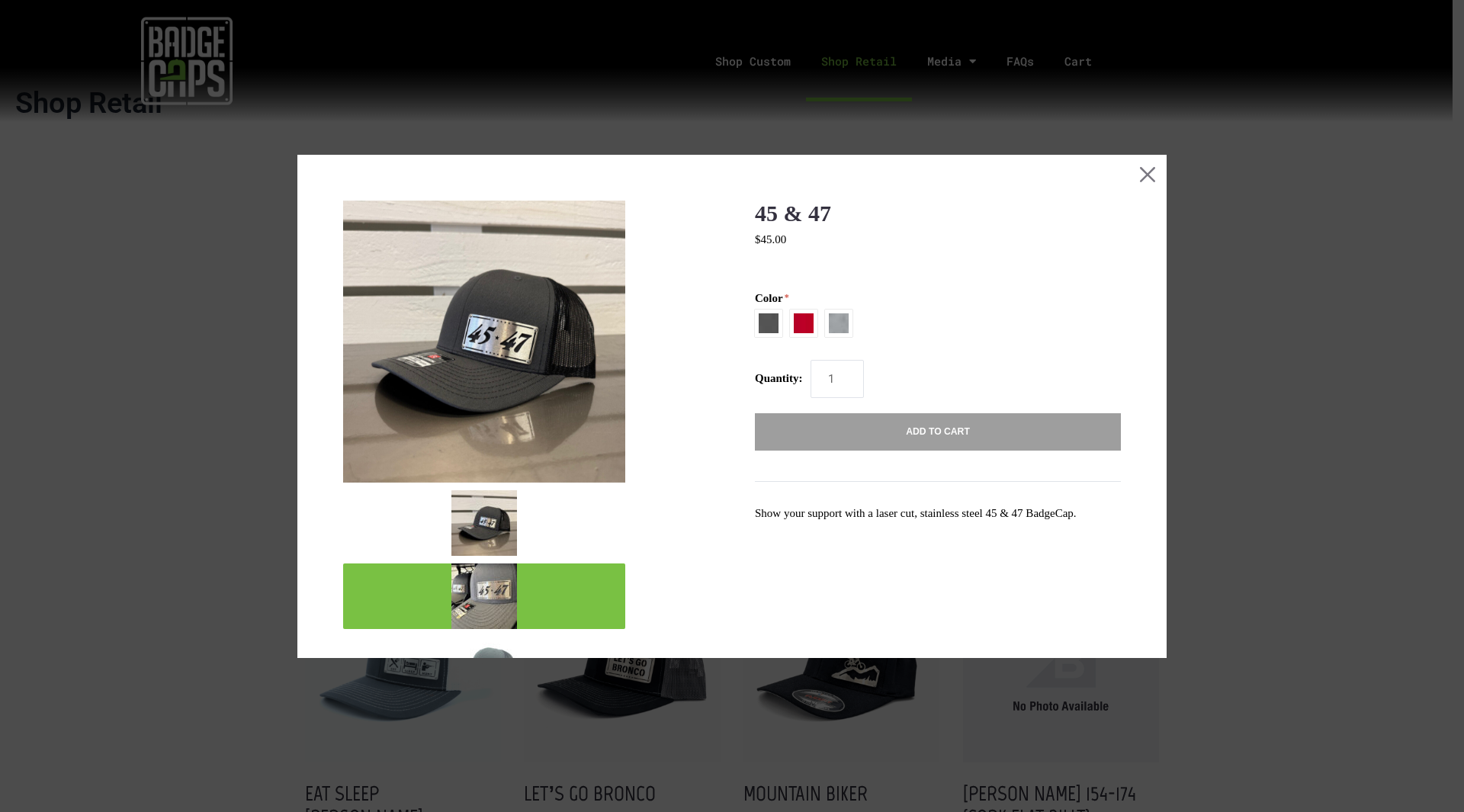
click at [474, 588] on img "mark as featured image" at bounding box center [484, 596] width 65 height 65
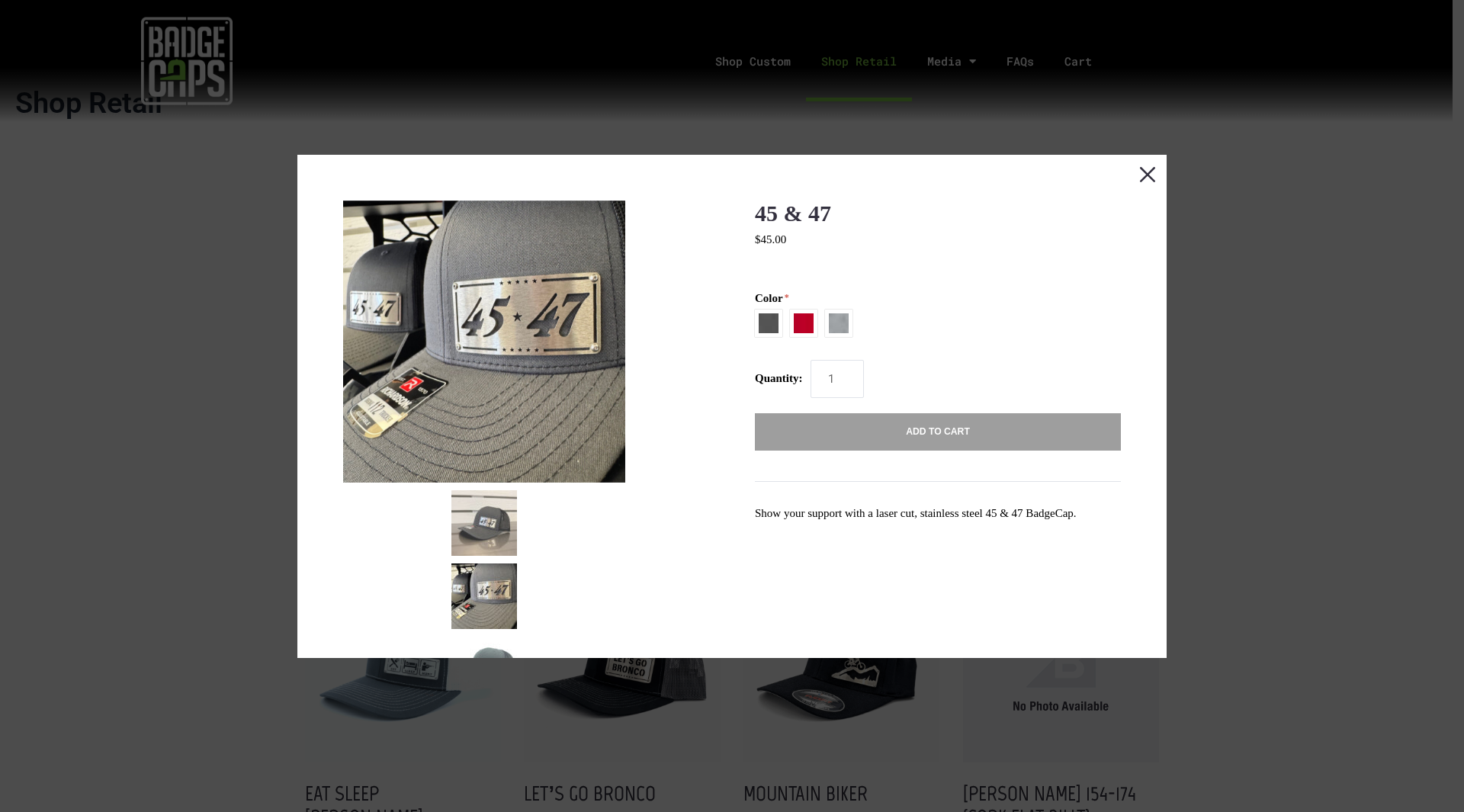
click at [1138, 175] on button "Close this dialog window" at bounding box center [1147, 173] width 38 height 38
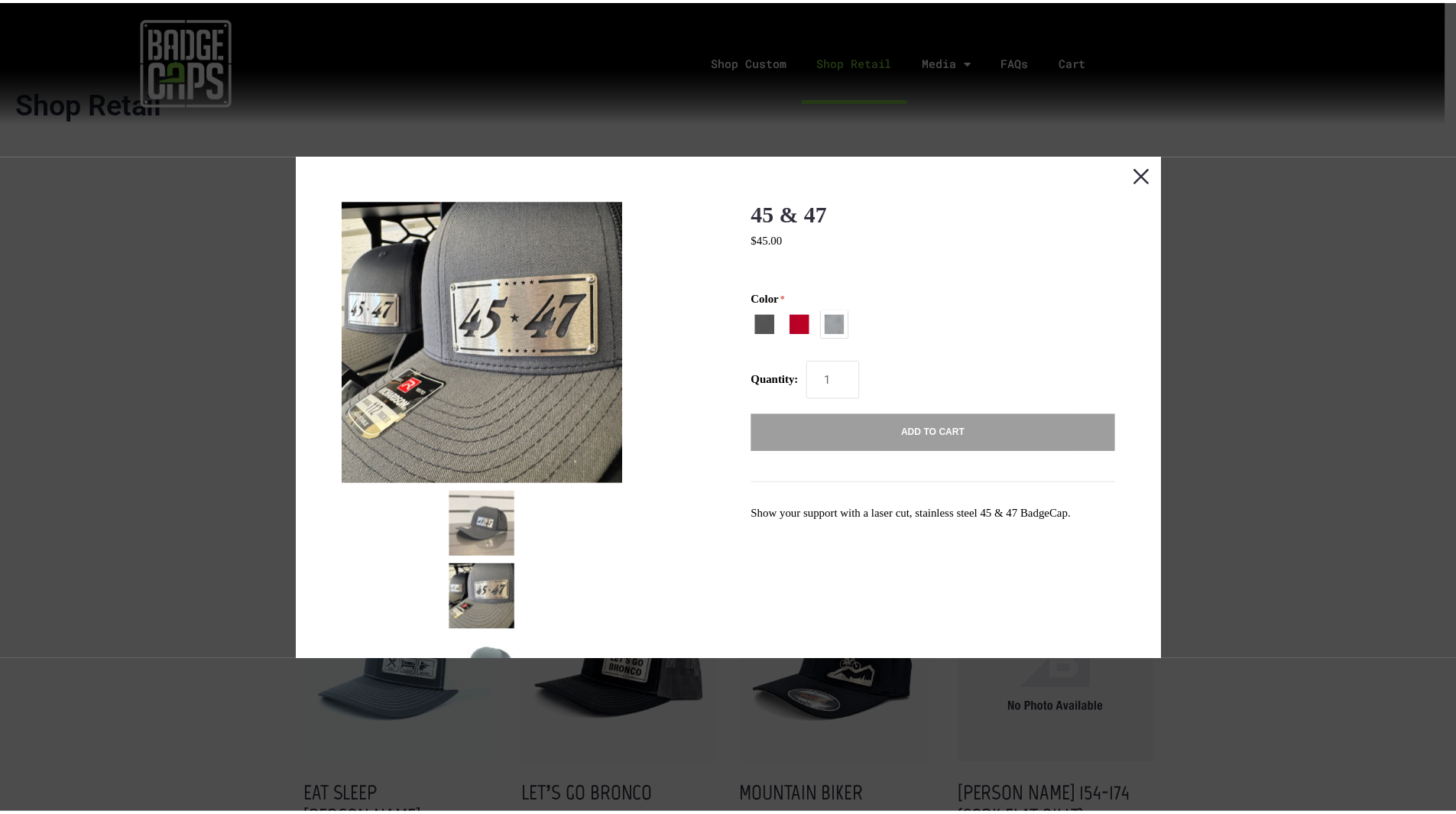
scroll to position [36, 0]
